Goal: Transaction & Acquisition: Obtain resource

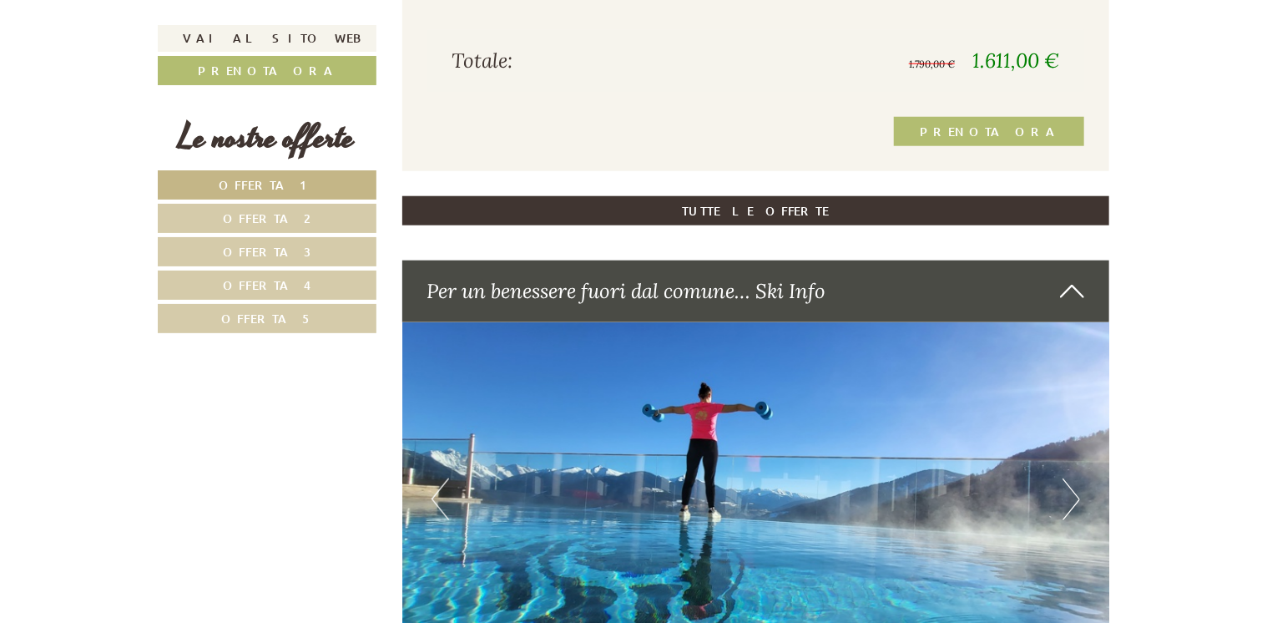
scroll to position [3938, 0]
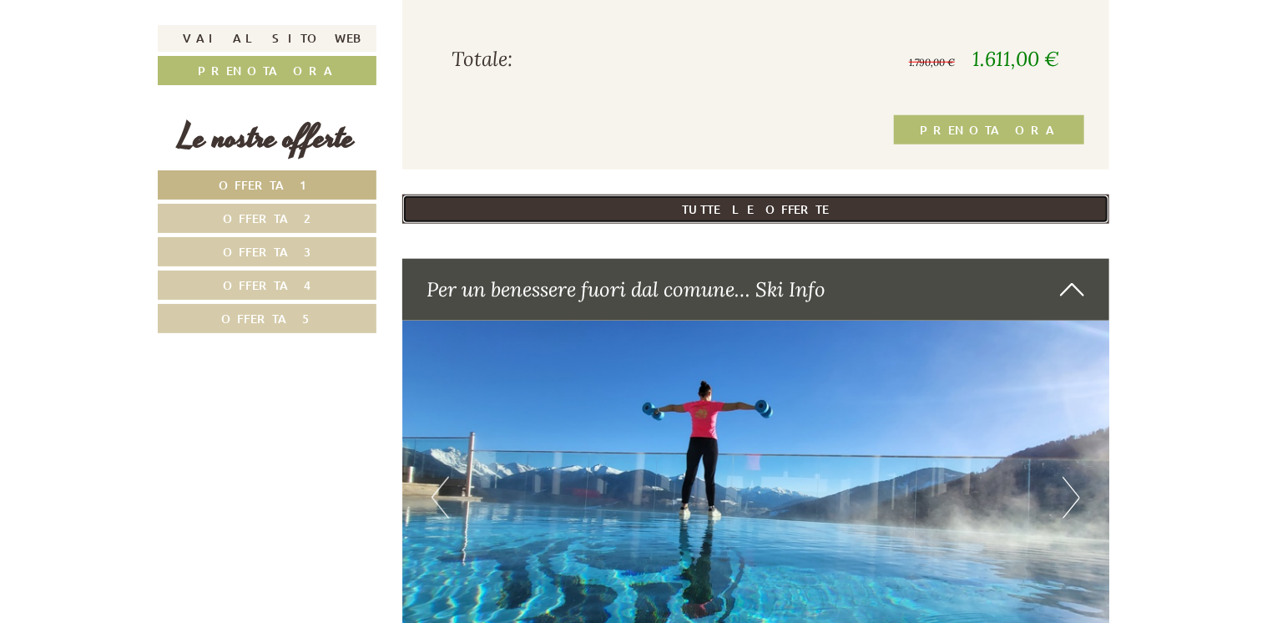
click at [773, 212] on link "TUTTE LE OFFERTE" at bounding box center [756, 208] width 708 height 29
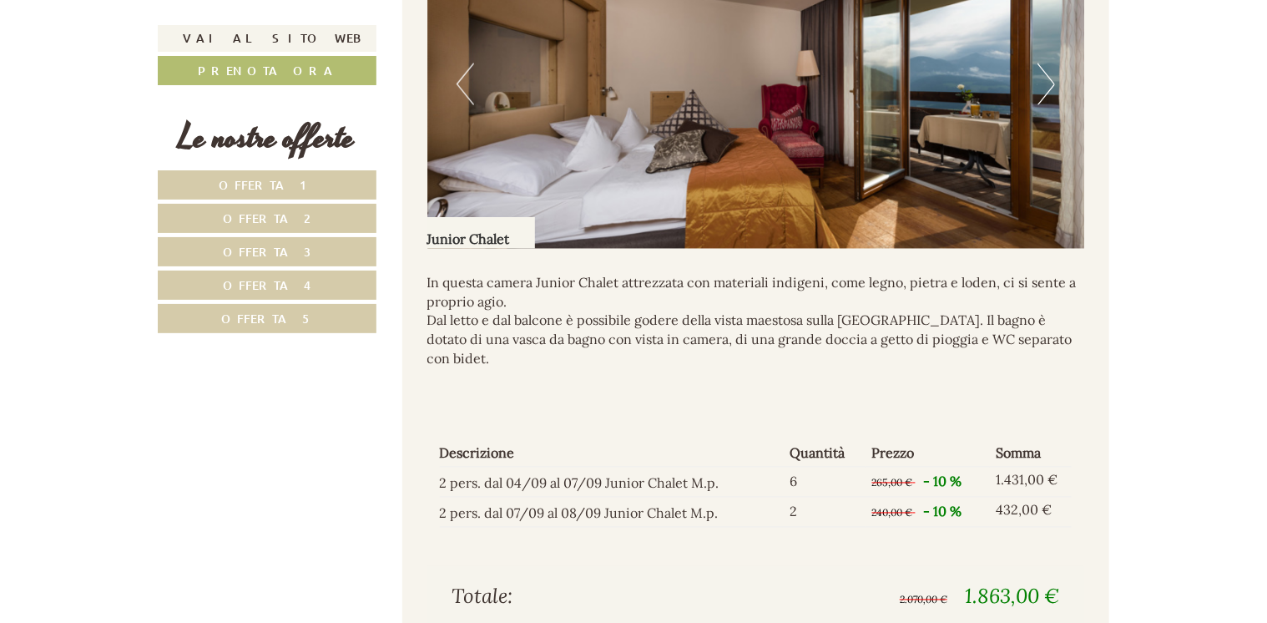
scroll to position [4490, 0]
click at [698, 326] on p "In questa camera Junior Chalet attrezzata con materiali indigeni, come legno, p…" at bounding box center [756, 320] width 658 height 95
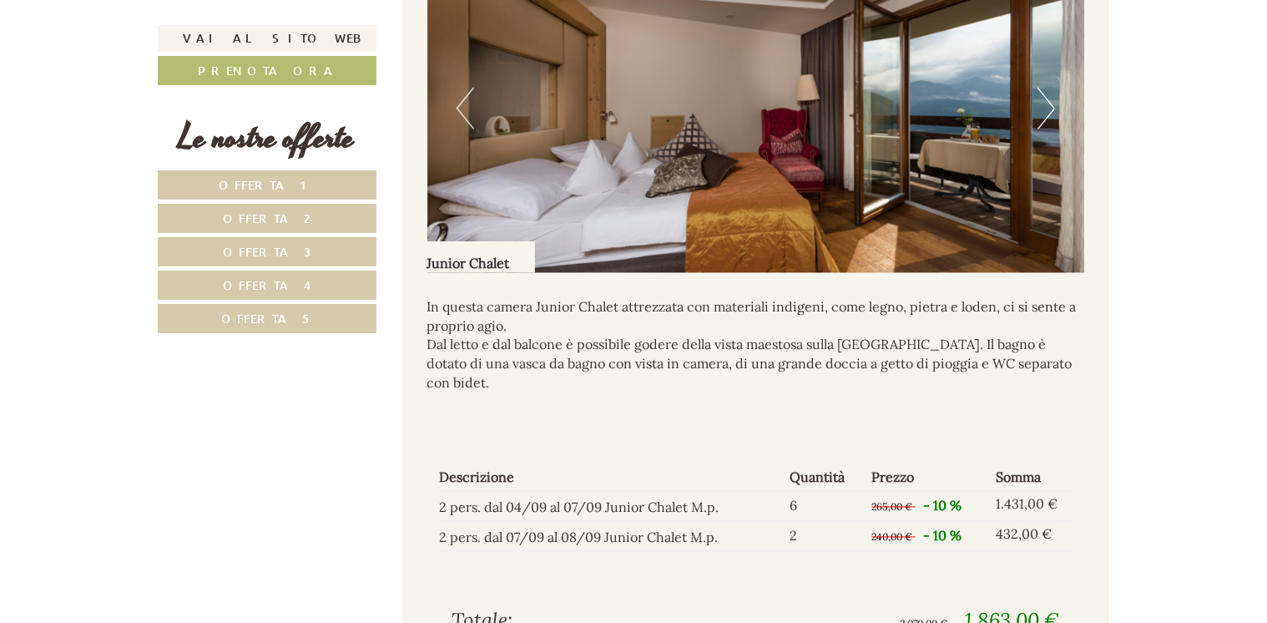
scroll to position [4453, 0]
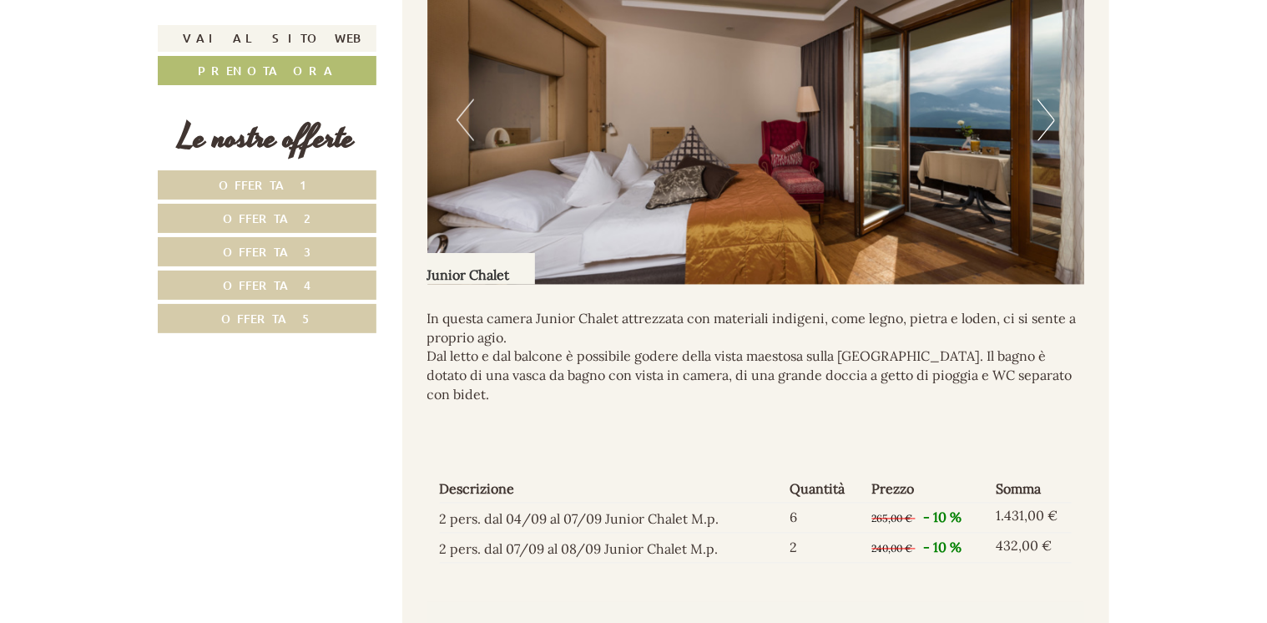
click at [1045, 122] on button "Next" at bounding box center [1047, 120] width 18 height 42
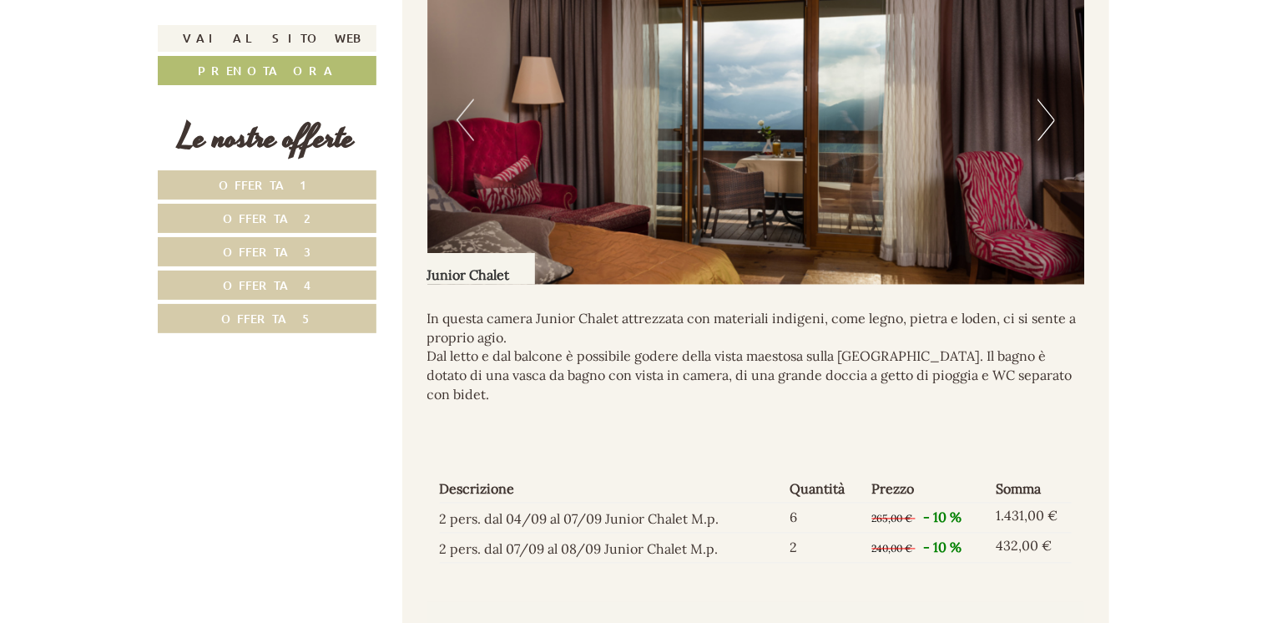
click at [1045, 122] on button "Next" at bounding box center [1047, 120] width 18 height 42
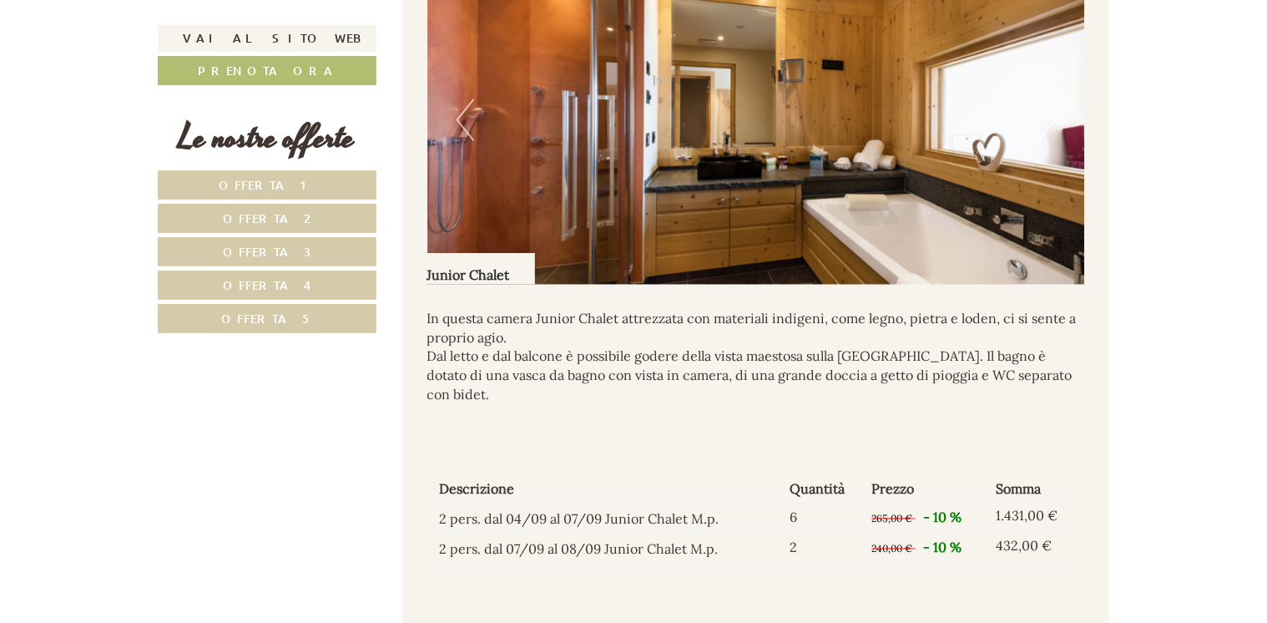
click at [1045, 122] on button "Next" at bounding box center [1047, 120] width 18 height 42
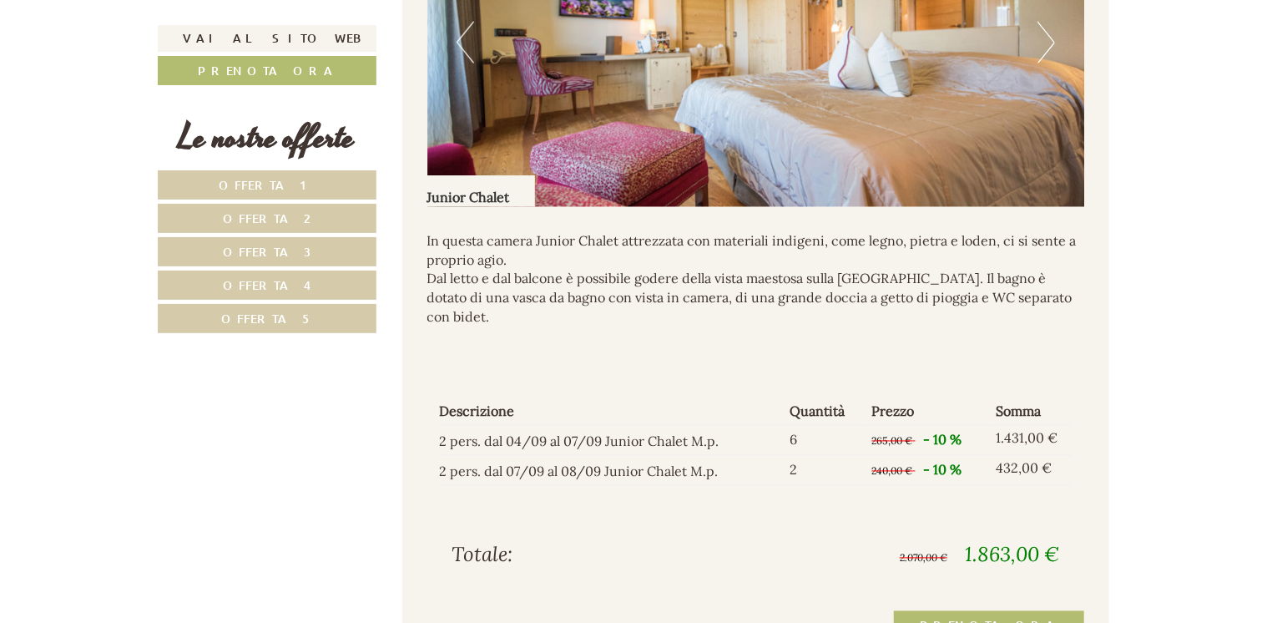
scroll to position [4567, 0]
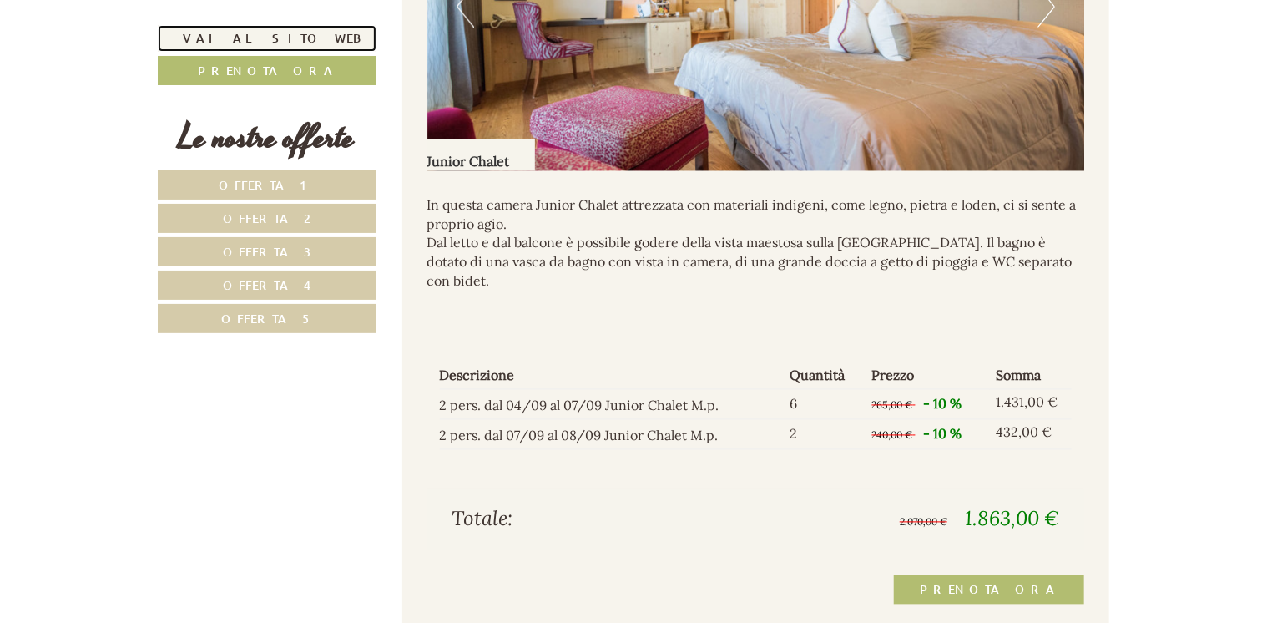
click at [270, 33] on link "Vai al sito web" at bounding box center [267, 38] width 219 height 27
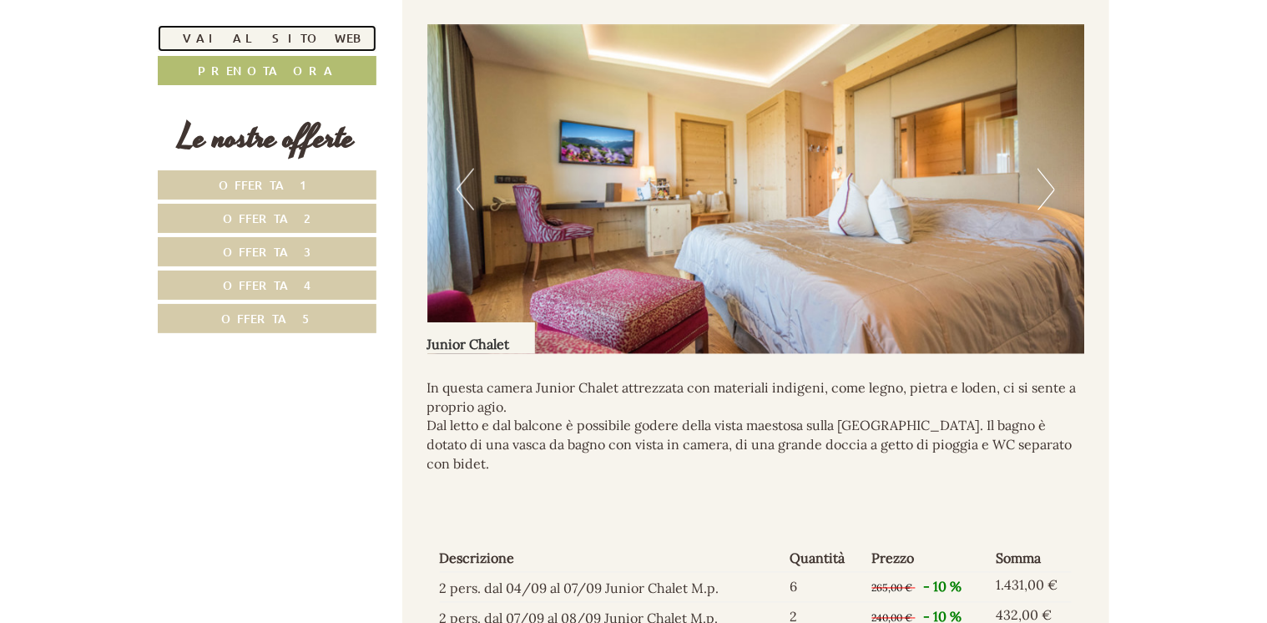
scroll to position [4392, 0]
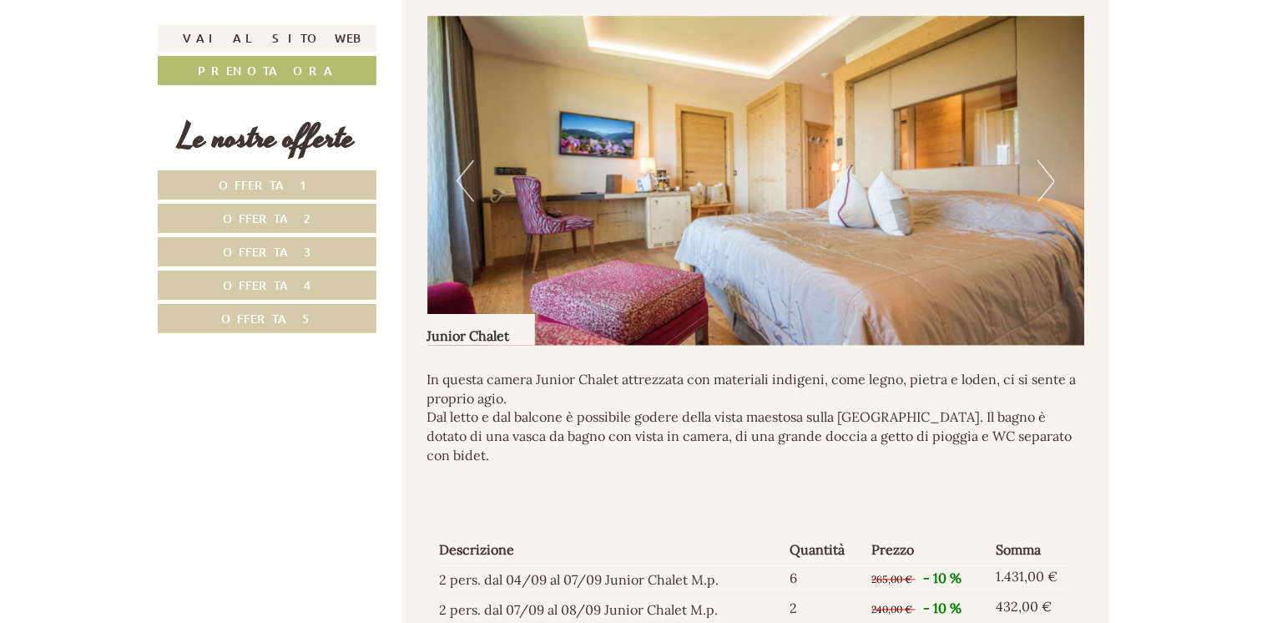
click at [316, 282] on link "Offerta 4" at bounding box center [267, 284] width 219 height 29
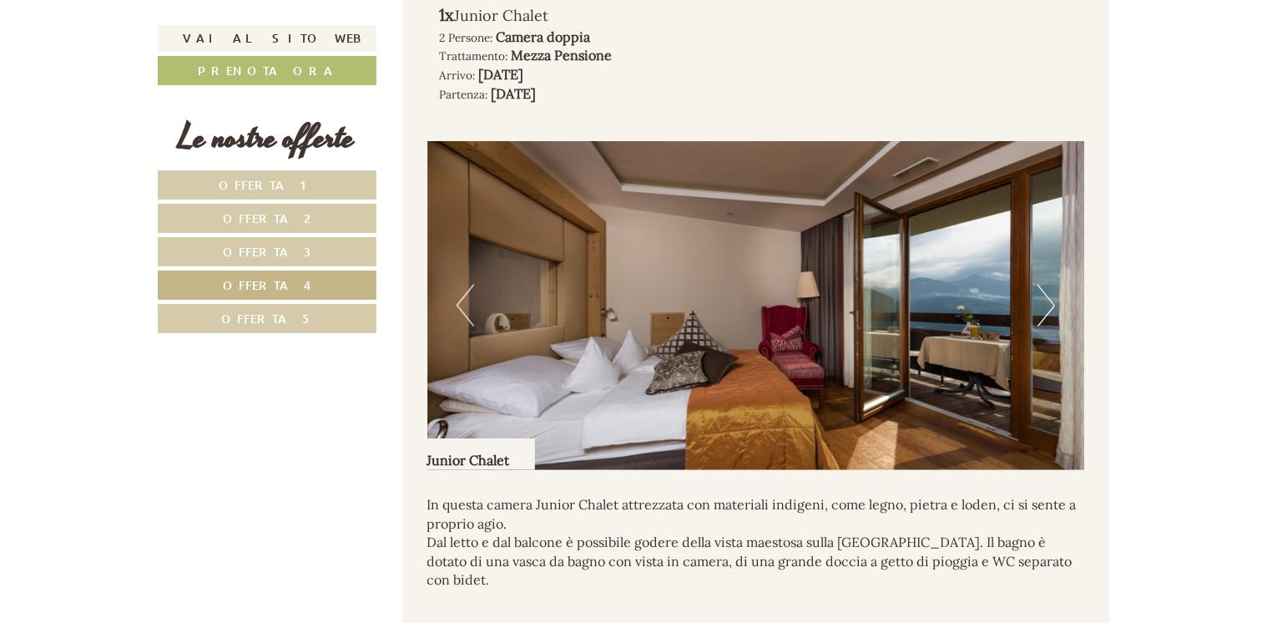
scroll to position [1058, 0]
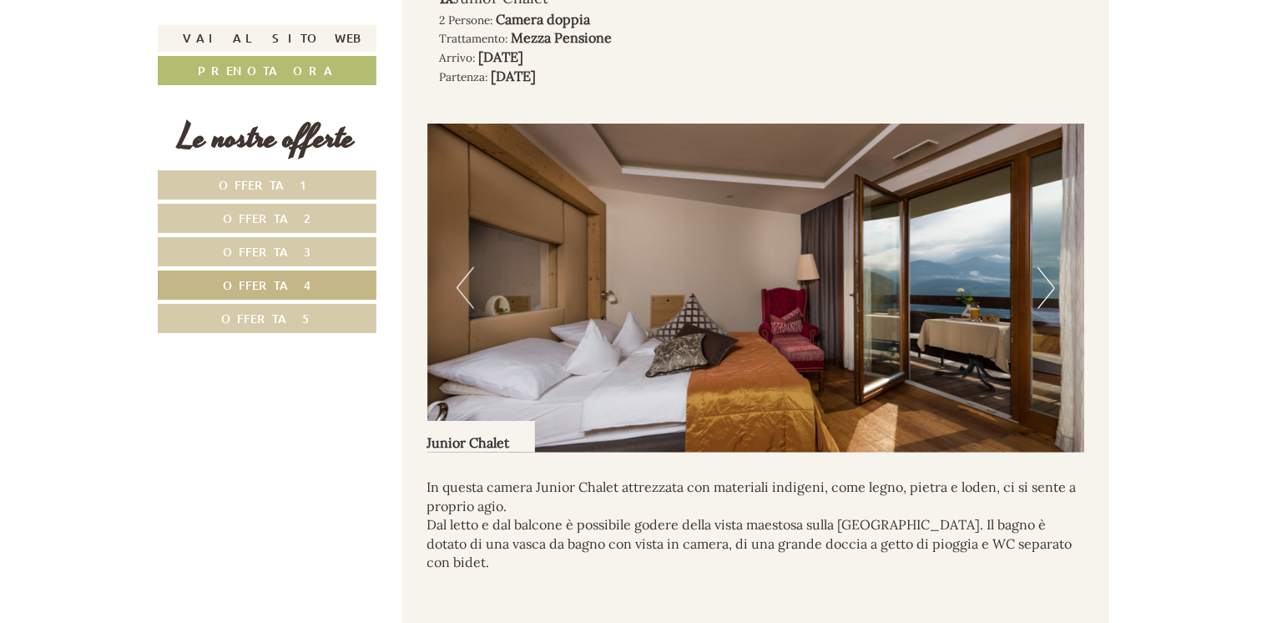
click at [1050, 278] on button "Next" at bounding box center [1047, 288] width 18 height 42
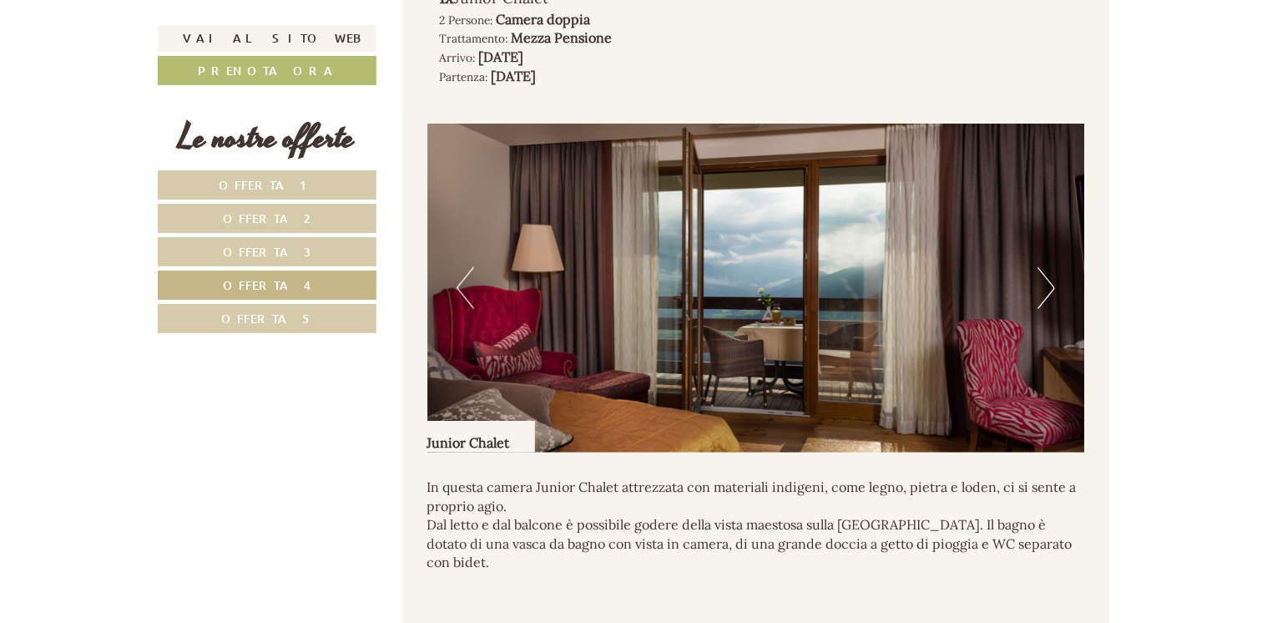
click at [1050, 278] on button "Next" at bounding box center [1047, 288] width 18 height 42
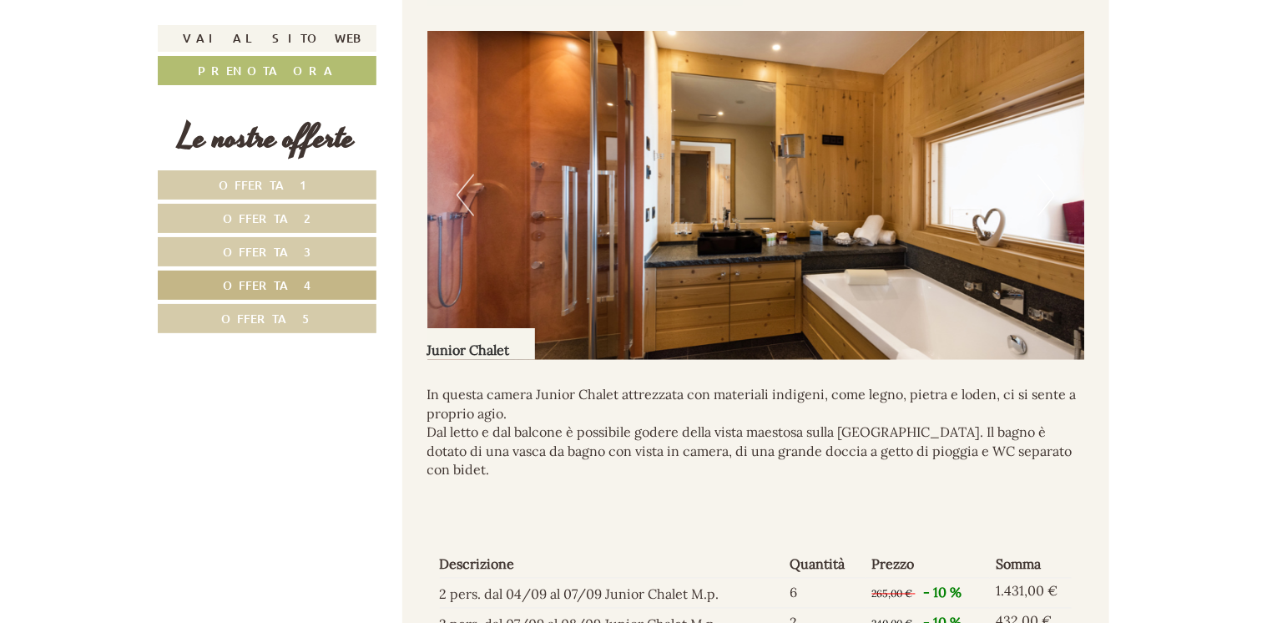
scroll to position [1154, 0]
